Goal: Task Accomplishment & Management: Complete application form

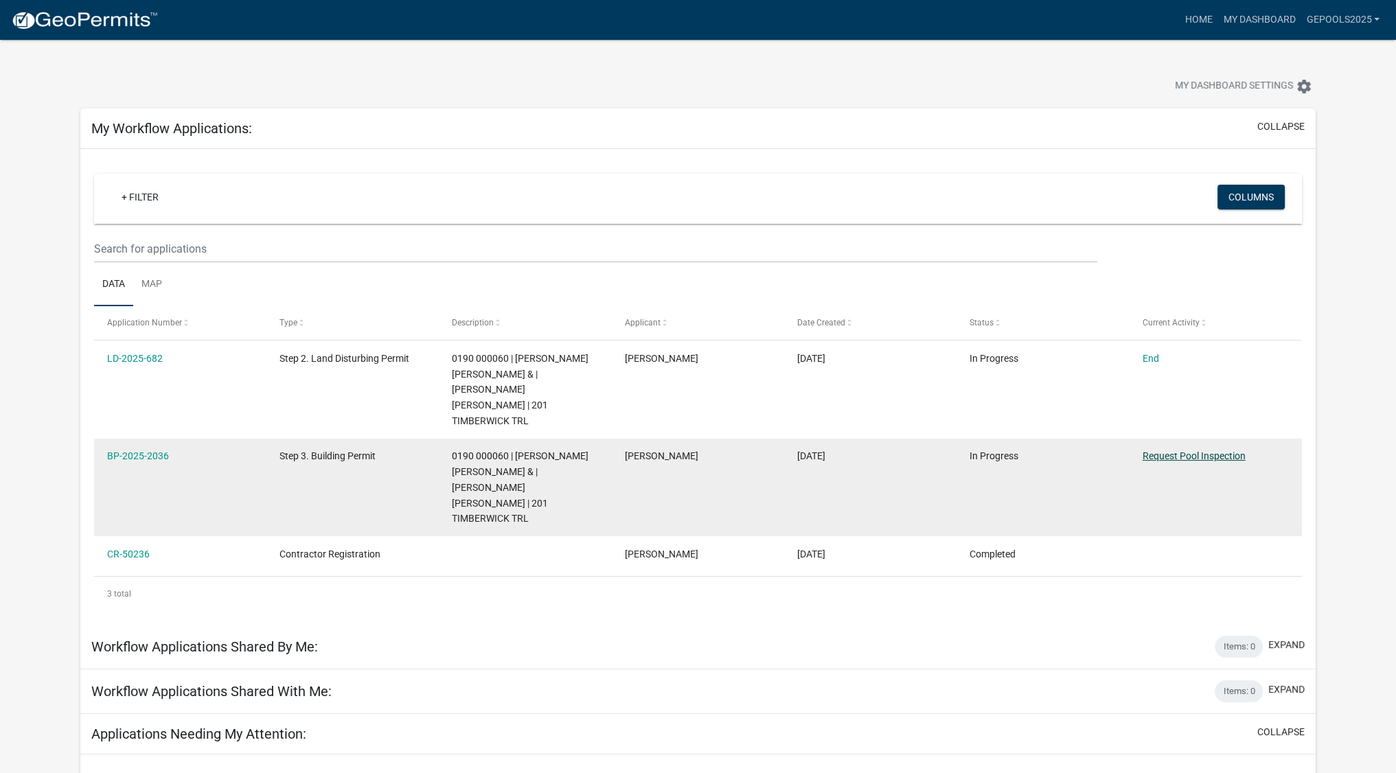
click at [1184, 451] on link "Request Pool Inspection" at bounding box center [1194, 456] width 103 height 11
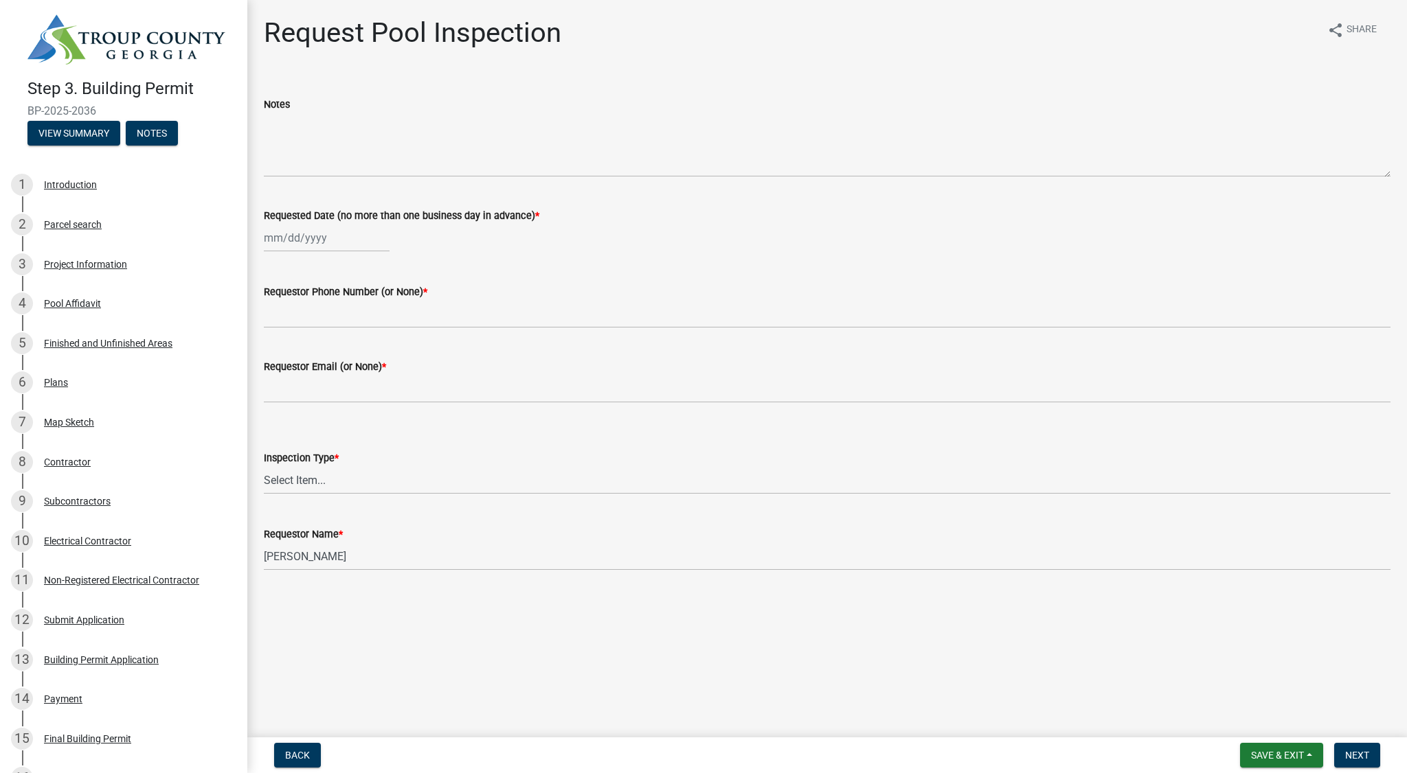
click at [307, 241] on div at bounding box center [327, 238] width 126 height 28
select select "9"
select select "2025"
click at [368, 353] on div "19" at bounding box center [365, 355] width 22 height 22
type input "[DATE]"
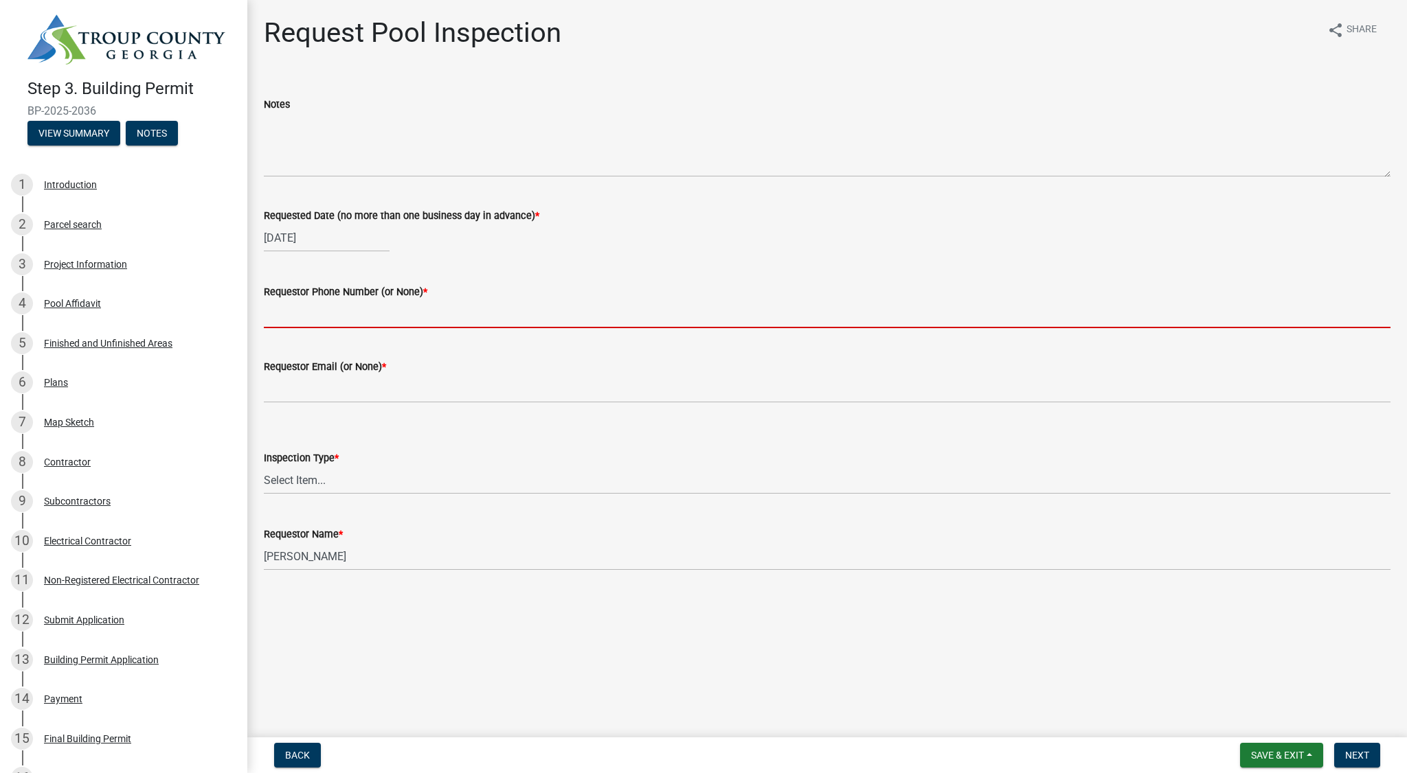
click at [370, 317] on input "Requestor Phone Number (or None) *" at bounding box center [827, 314] width 1127 height 28
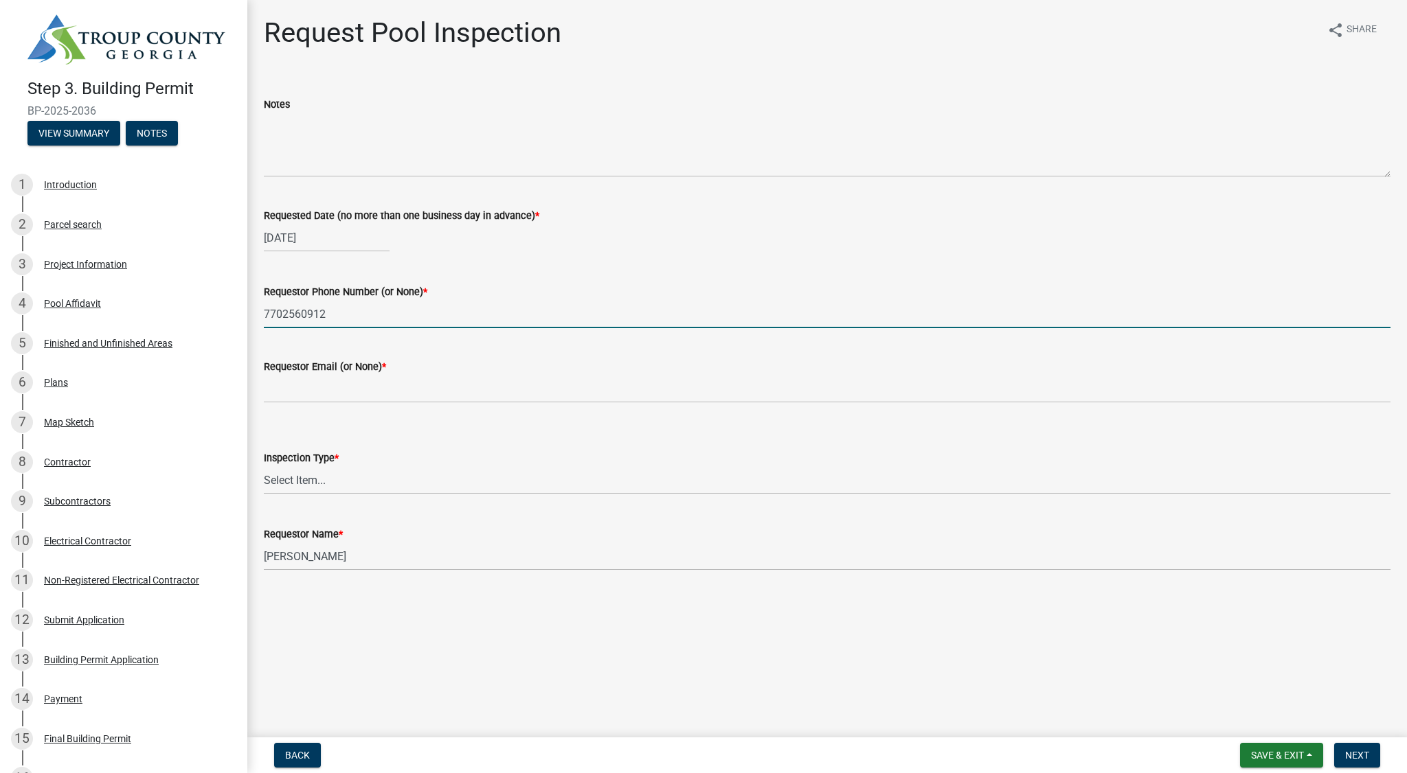
type input "7702560912"
click at [634, 414] on div "Inspection Type * Select Item... Swimming Pool" at bounding box center [827, 454] width 1127 height 80
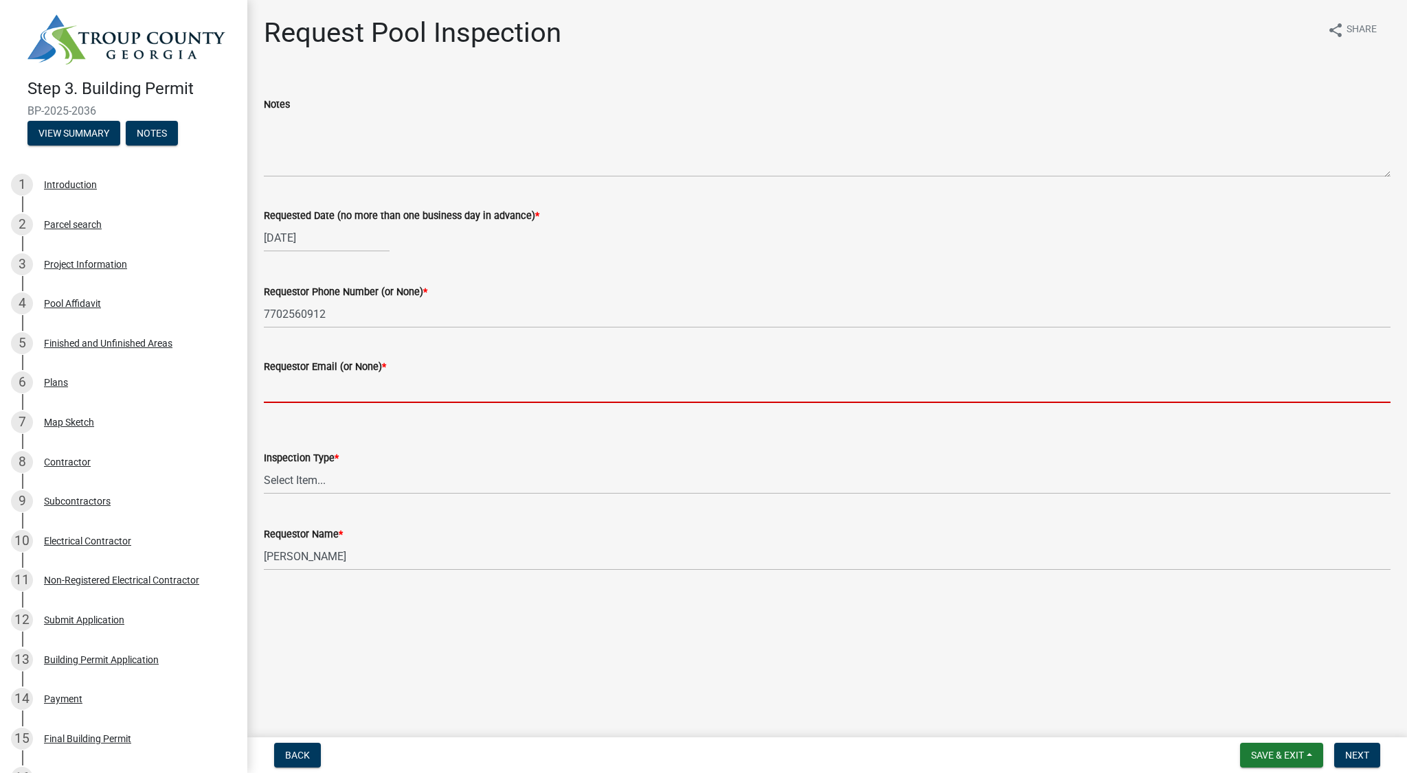
click at [338, 394] on input "Requestor Email (or None) *" at bounding box center [827, 389] width 1127 height 28
type input "[PERSON_NAME][EMAIL_ADDRESS][DOMAIN_NAME]"
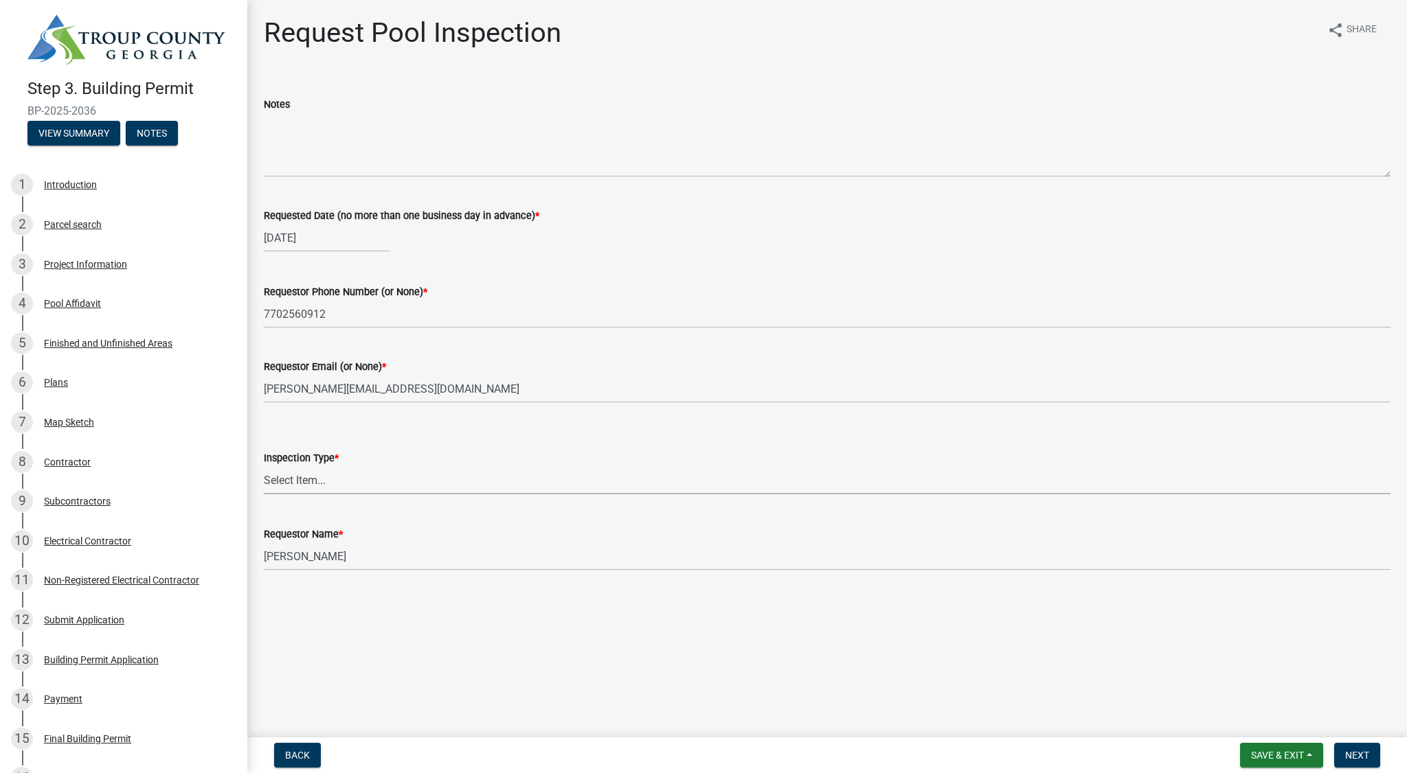
click at [335, 482] on select "Select Item... Swimming Pool" at bounding box center [827, 480] width 1127 height 28
click at [264, 466] on select "Select Item... Swimming Pool" at bounding box center [827, 480] width 1127 height 28
select select "ef4d9e71-aee7-4a63-874d-3042849ee564"
click at [1366, 755] on span "Next" at bounding box center [1357, 755] width 24 height 11
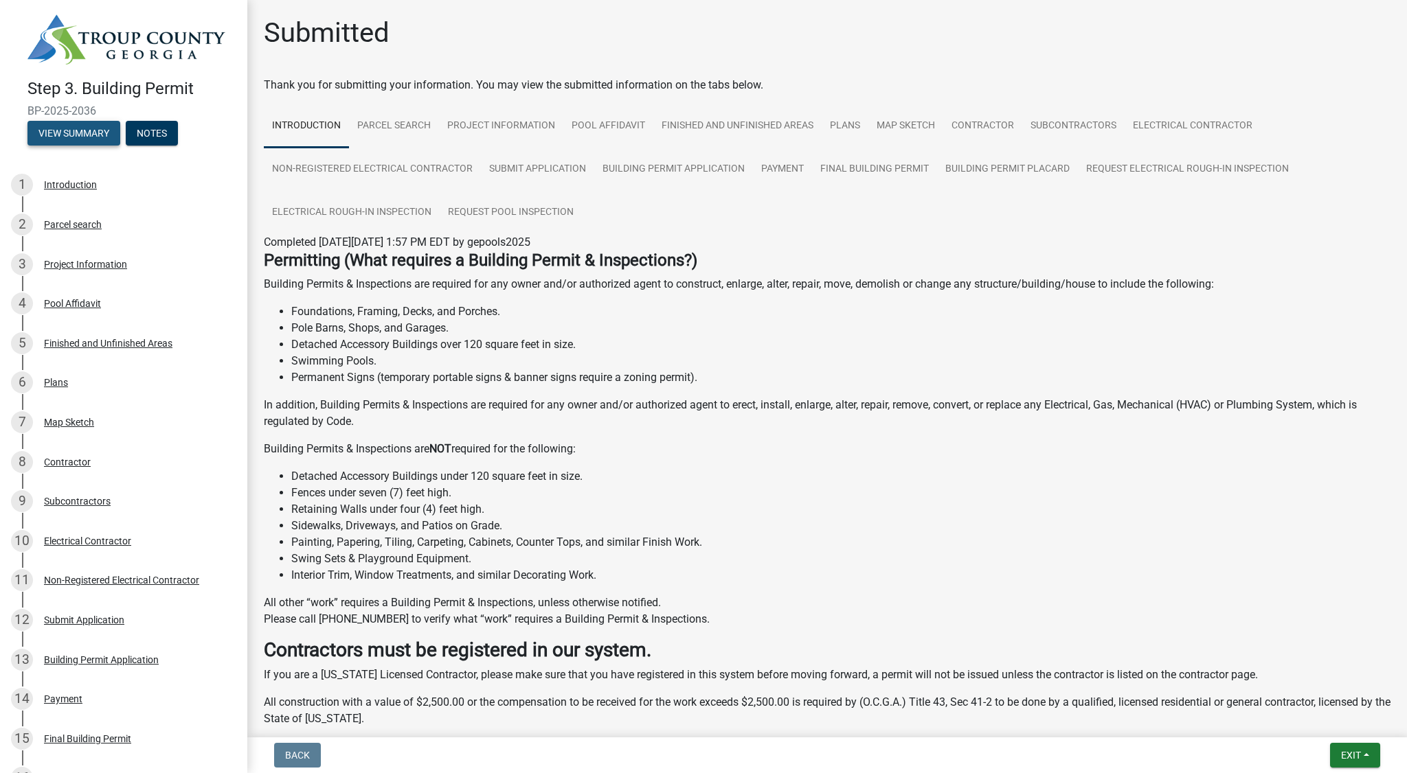
click at [67, 127] on button "View Summary" at bounding box center [73, 133] width 93 height 25
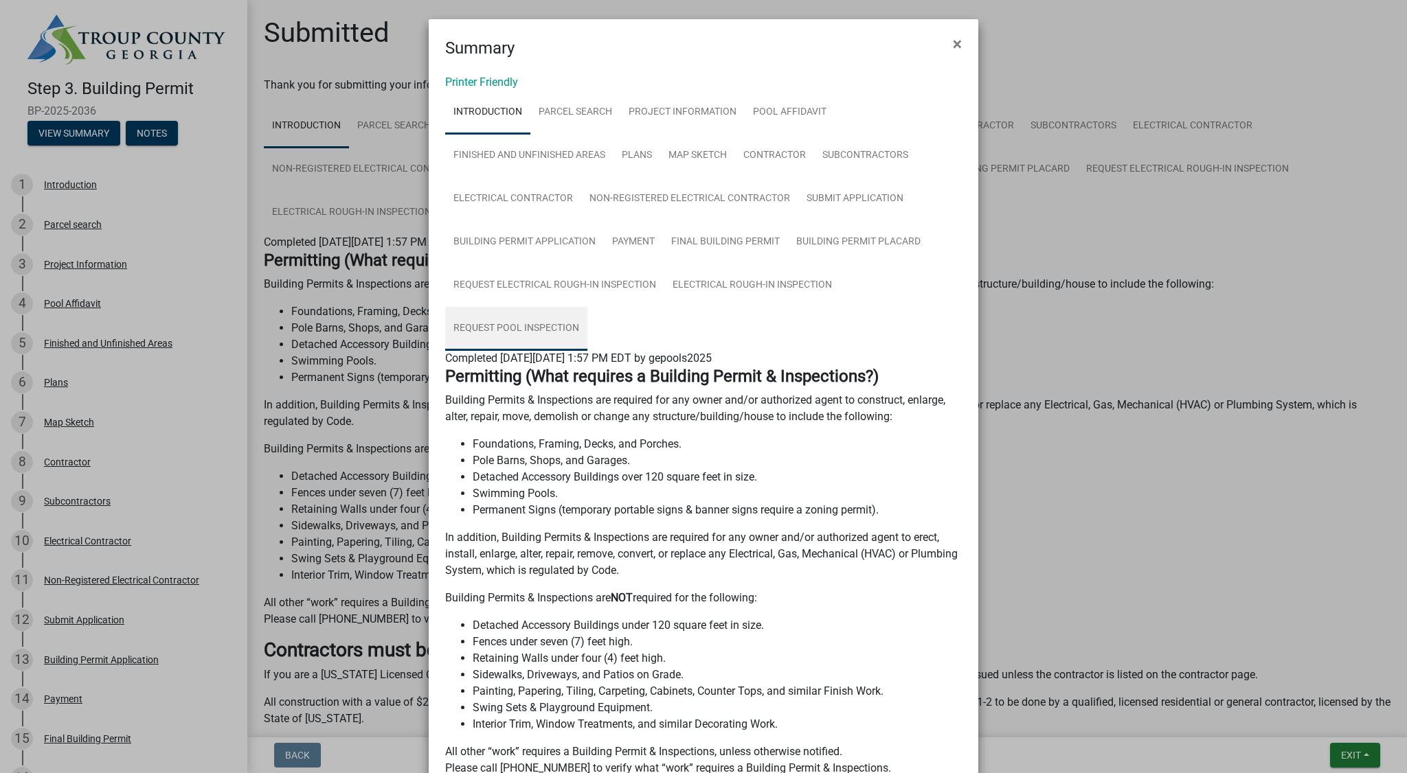
click at [544, 330] on link "Request Pool Inspection" at bounding box center [516, 329] width 142 height 44
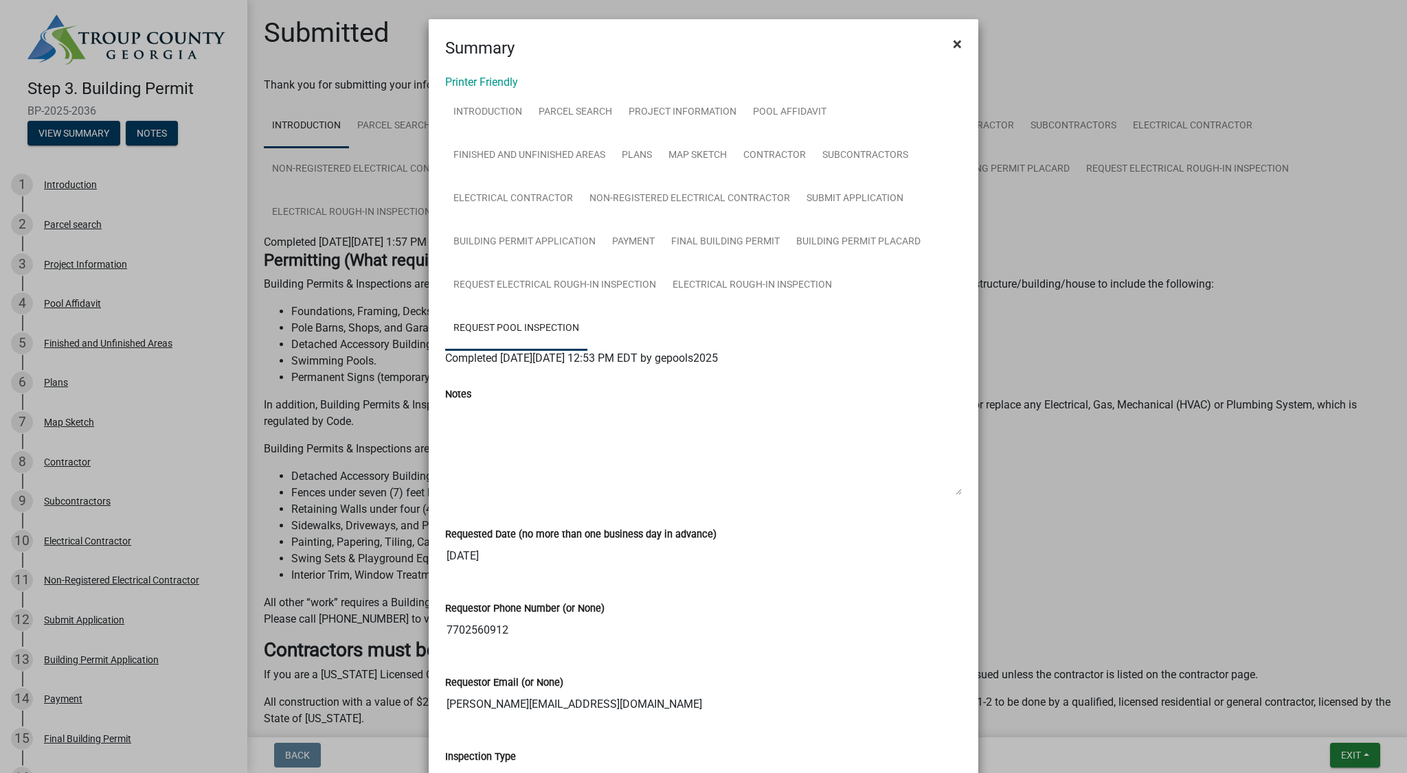
click at [947, 42] on button "×" at bounding box center [957, 44] width 31 height 38
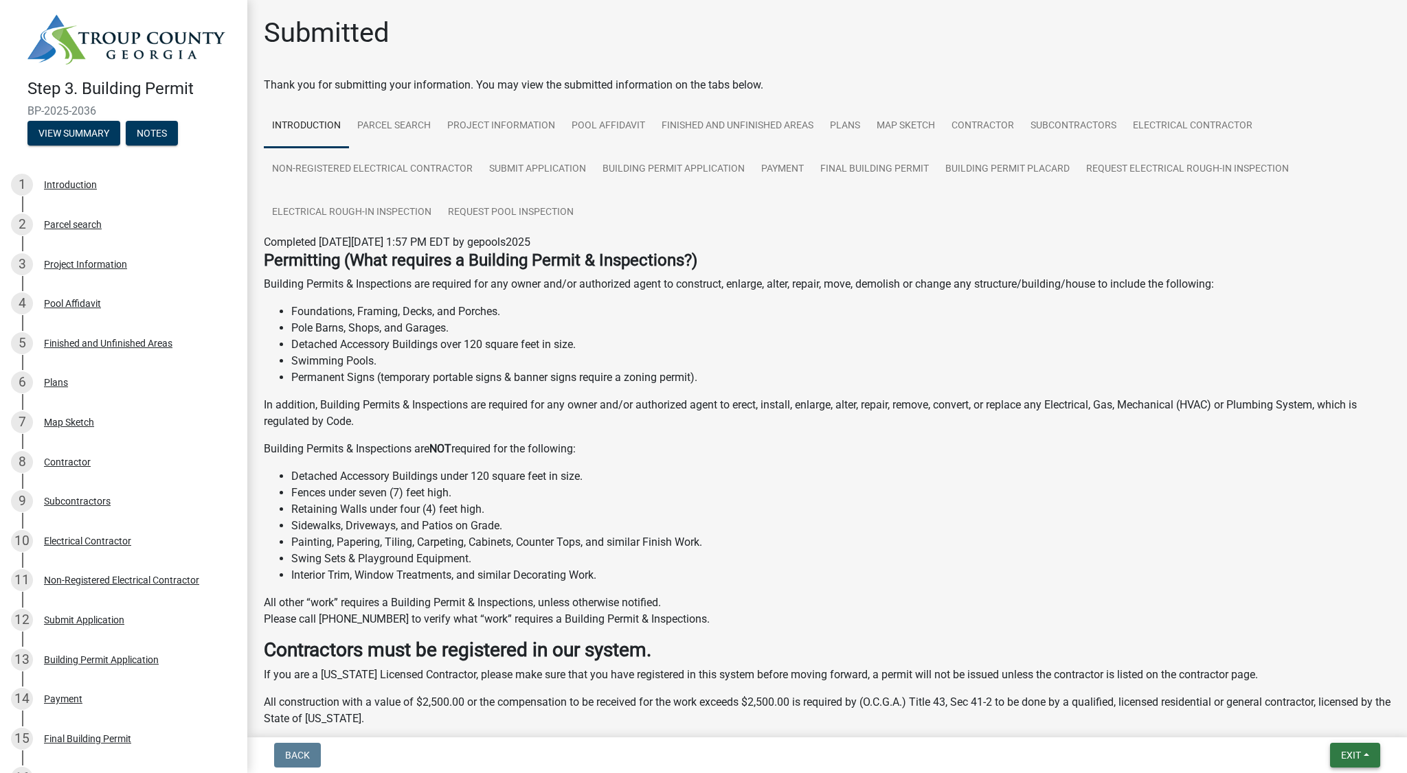
click at [1346, 762] on button "Exit" at bounding box center [1355, 755] width 50 height 25
click at [1335, 723] on button "Save & Exit" at bounding box center [1326, 719] width 110 height 33
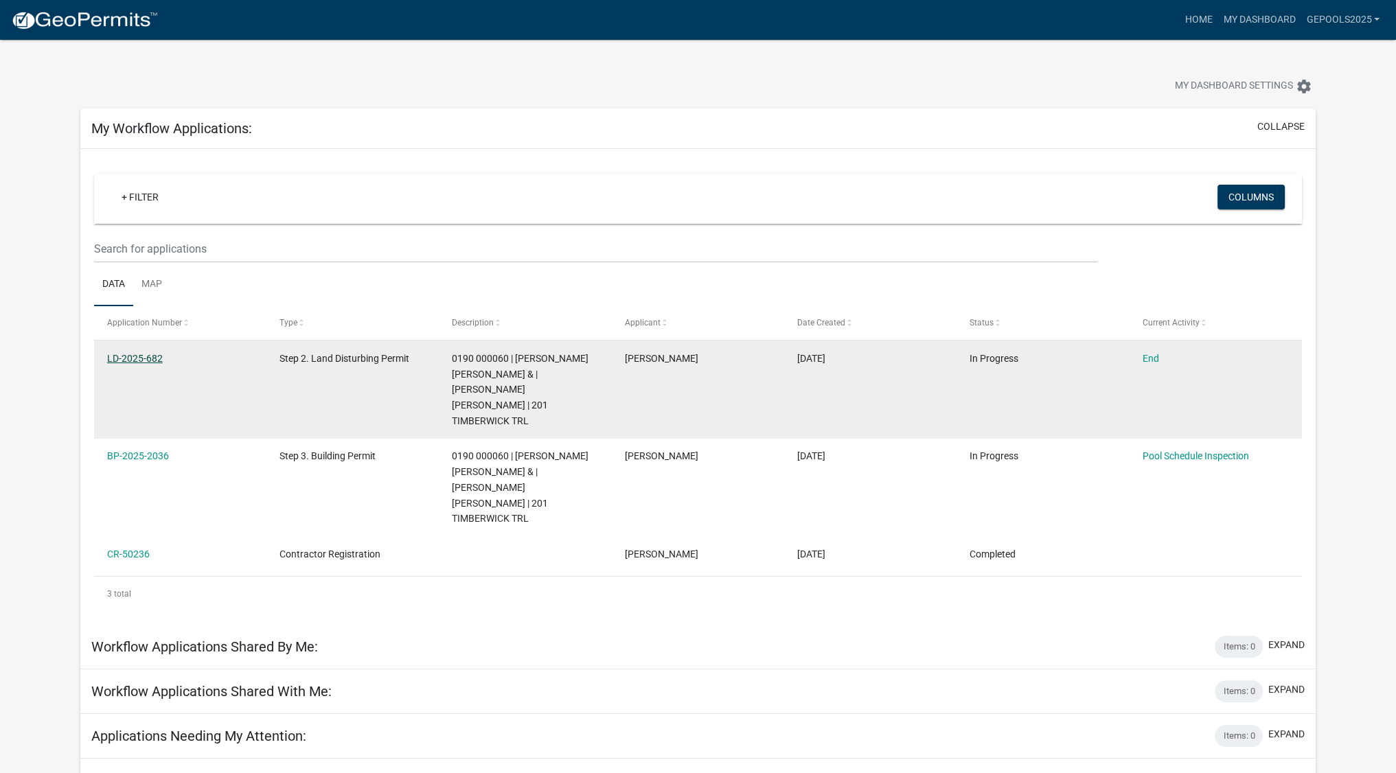
click at [139, 354] on link "LD-2025-682" at bounding box center [135, 358] width 56 height 11
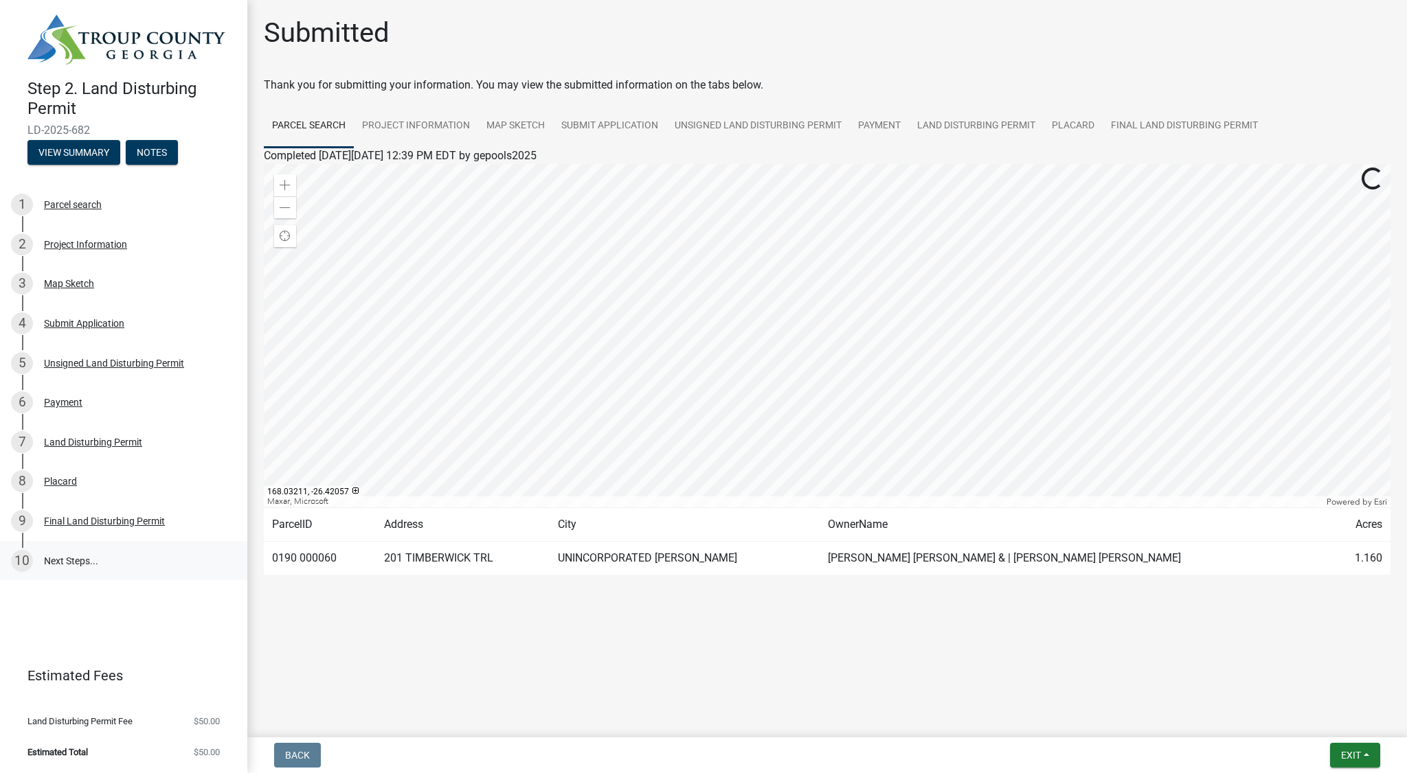
click at [82, 564] on link "10 Next Steps..." at bounding box center [123, 561] width 247 height 40
click at [1212, 119] on link "Final Land Disturbing Permit" at bounding box center [1183, 126] width 163 height 44
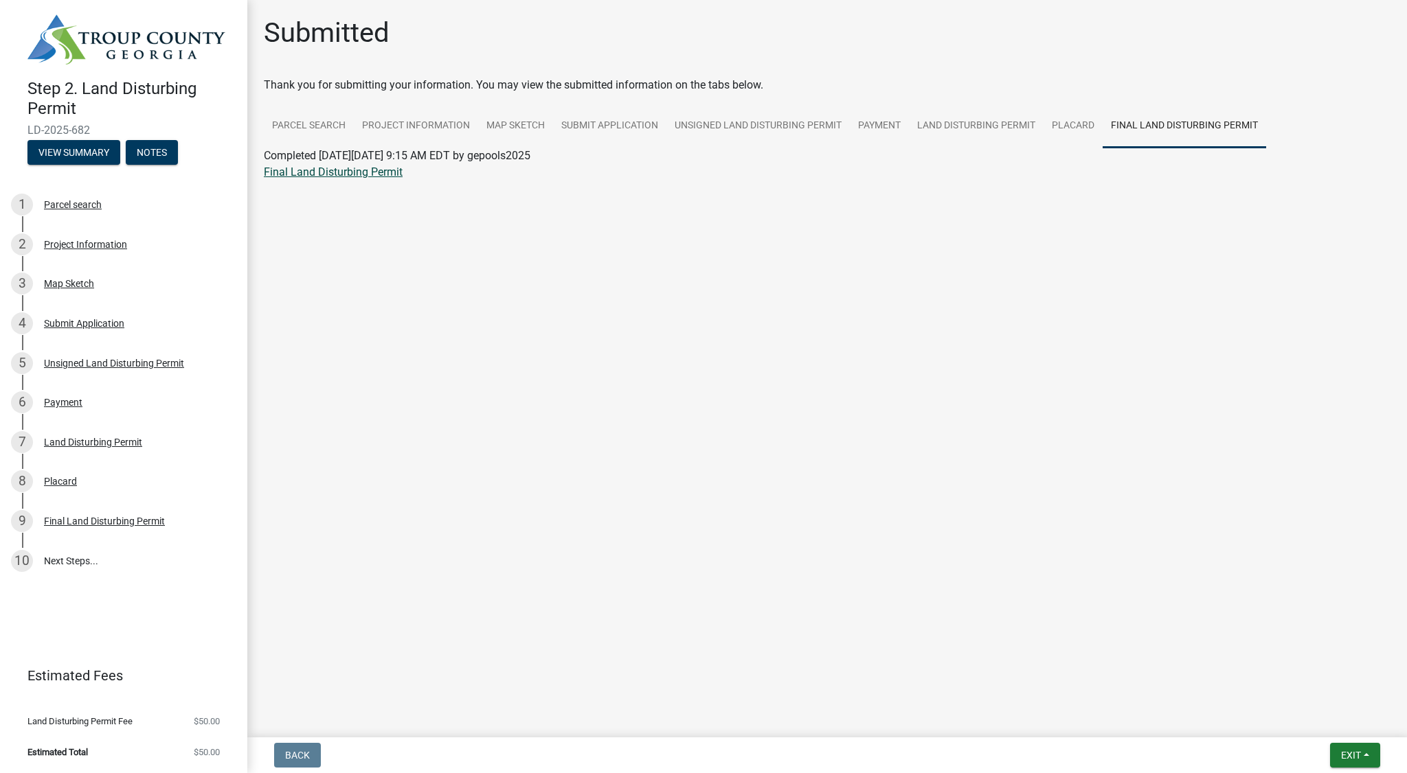
click at [374, 171] on link "Final Land Disturbing Permit" at bounding box center [333, 172] width 139 height 13
click at [137, 43] on img at bounding box center [126, 39] width 198 height 50
click at [1368, 751] on button "Exit" at bounding box center [1355, 755] width 50 height 25
click at [1350, 716] on button "Save & Exit" at bounding box center [1326, 719] width 110 height 33
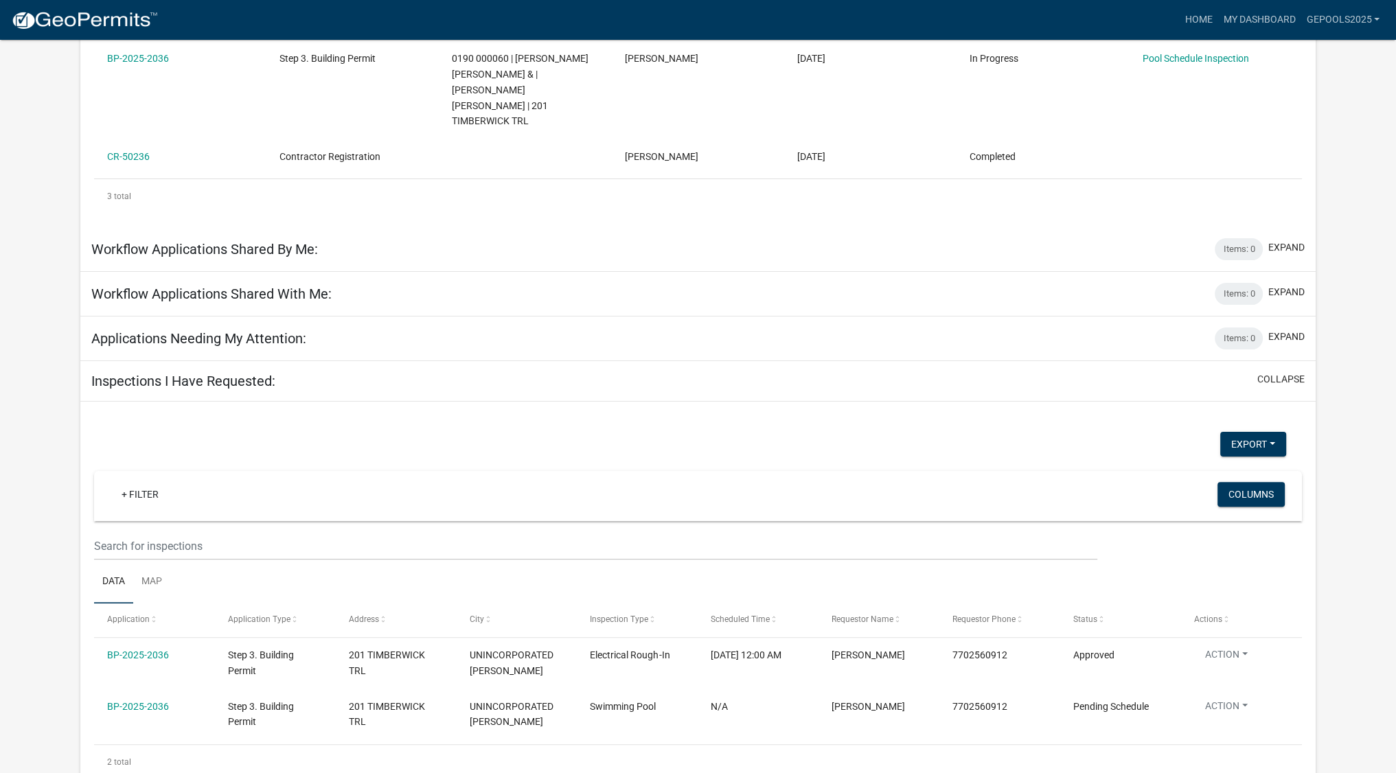
scroll to position [400, 0]
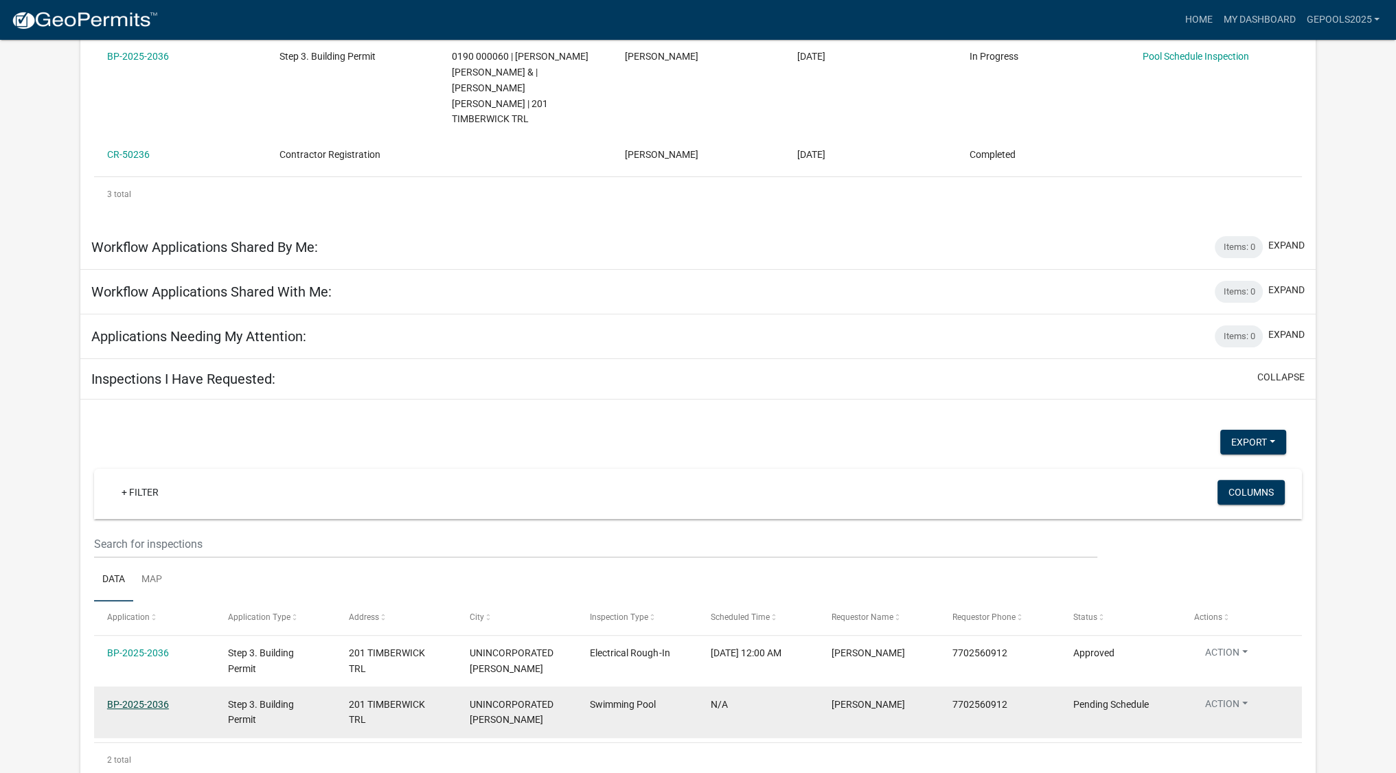
click at [154, 699] on link "BP-2025-2036" at bounding box center [138, 704] width 62 height 11
